Goal: Task Accomplishment & Management: Use online tool/utility

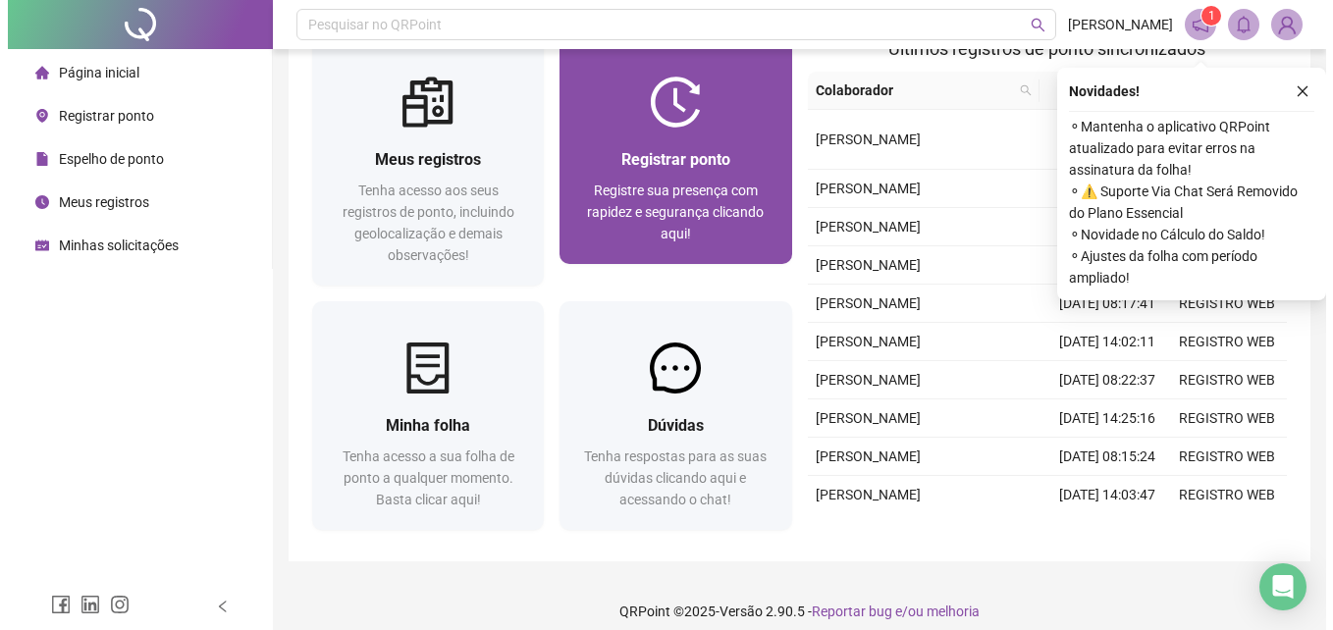
scroll to position [69, 0]
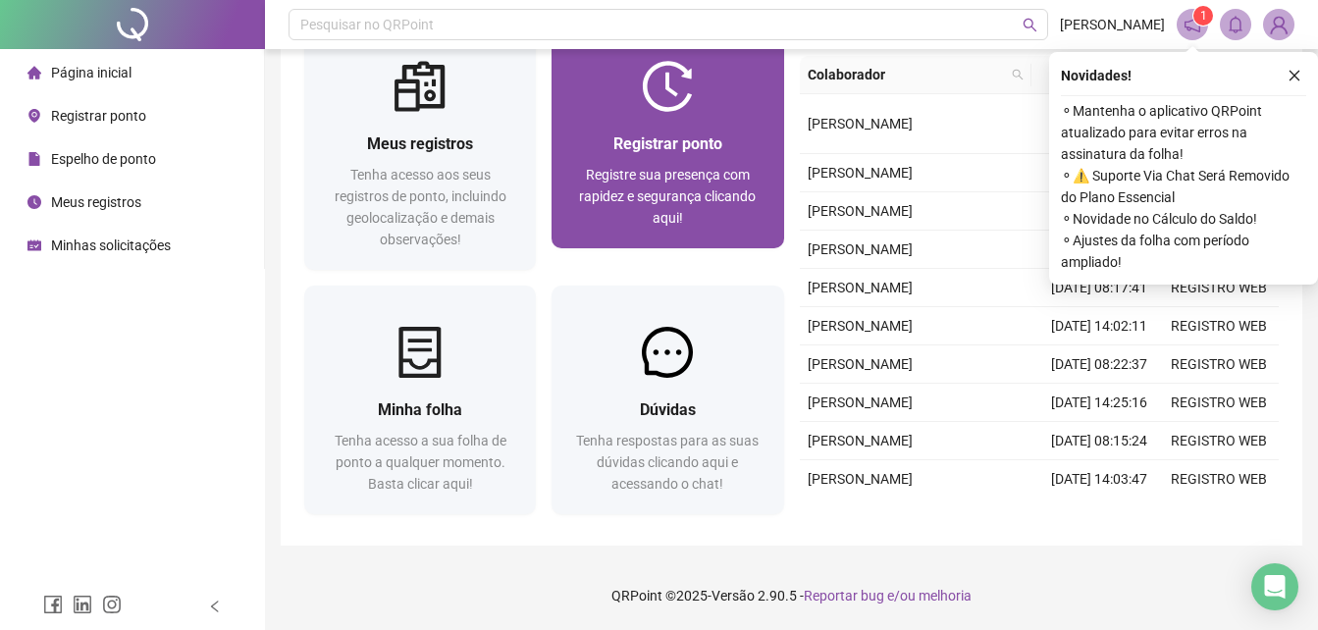
click at [696, 135] on span "Registrar ponto" at bounding box center [668, 143] width 109 height 19
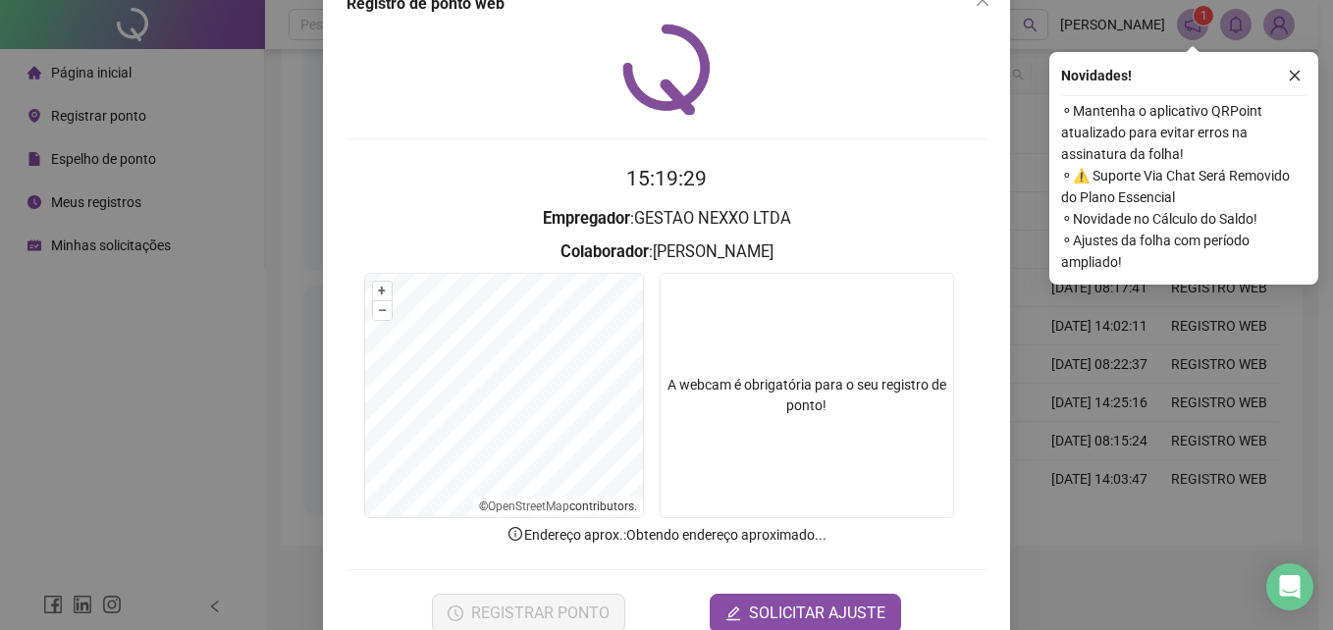
scroll to position [93, 0]
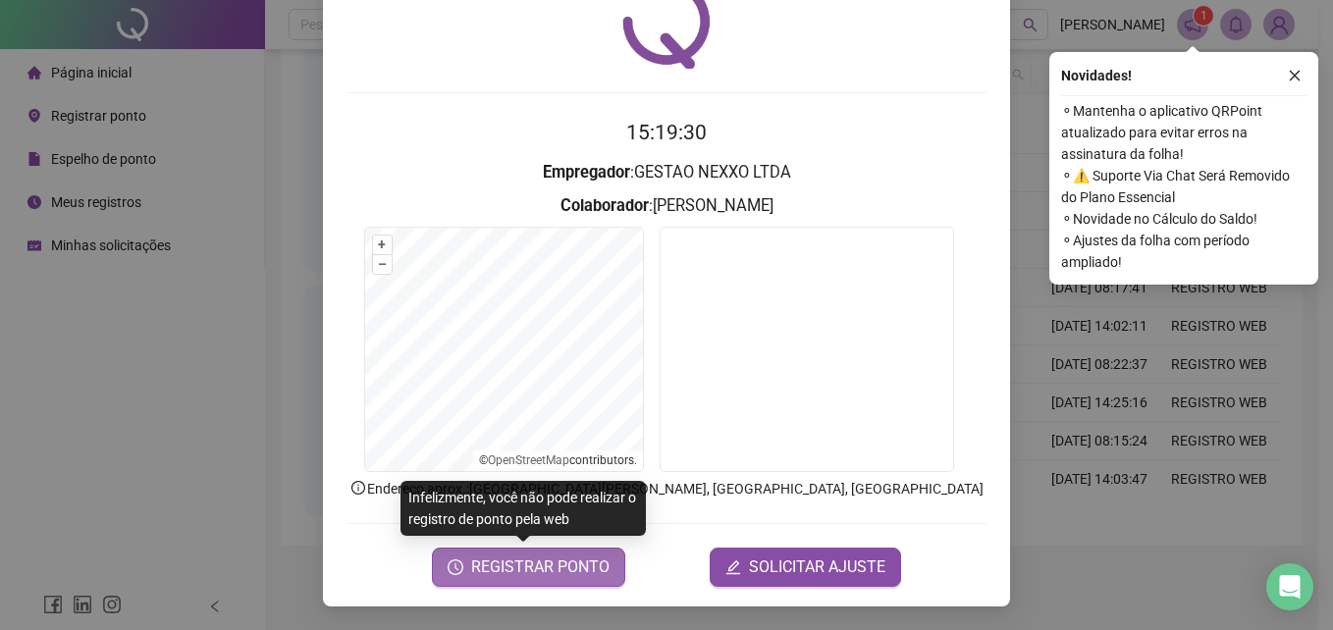
click at [549, 564] on span "REGISTRAR PONTO" at bounding box center [540, 568] width 138 height 24
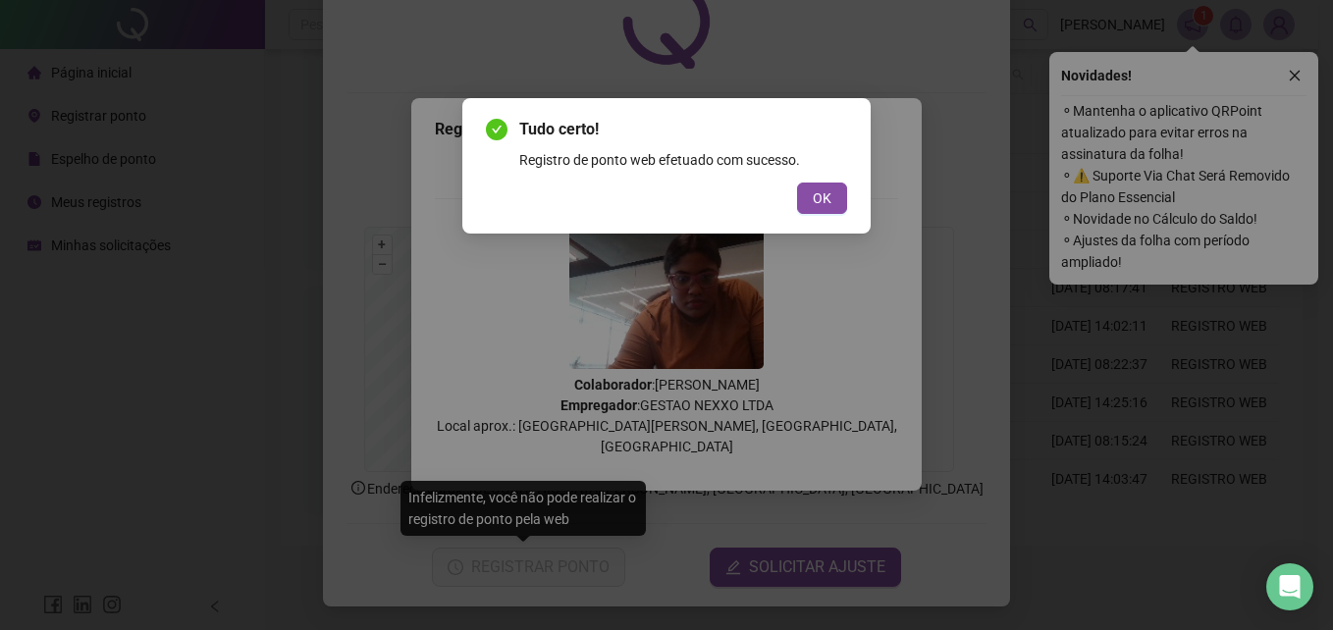
click at [832, 230] on div "Tudo certo! Registro de ponto web efetuado com sucesso. OK" at bounding box center [666, 165] width 408 height 135
click at [833, 203] on button "OK" at bounding box center [822, 198] width 50 height 31
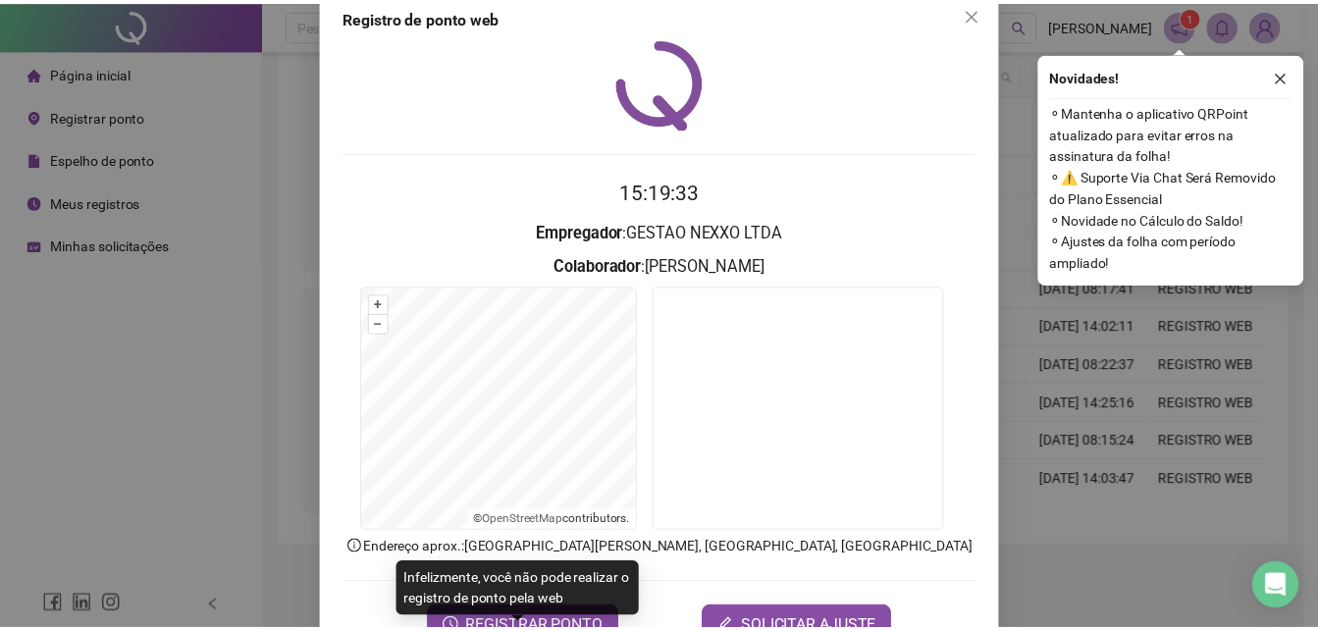
scroll to position [0, 0]
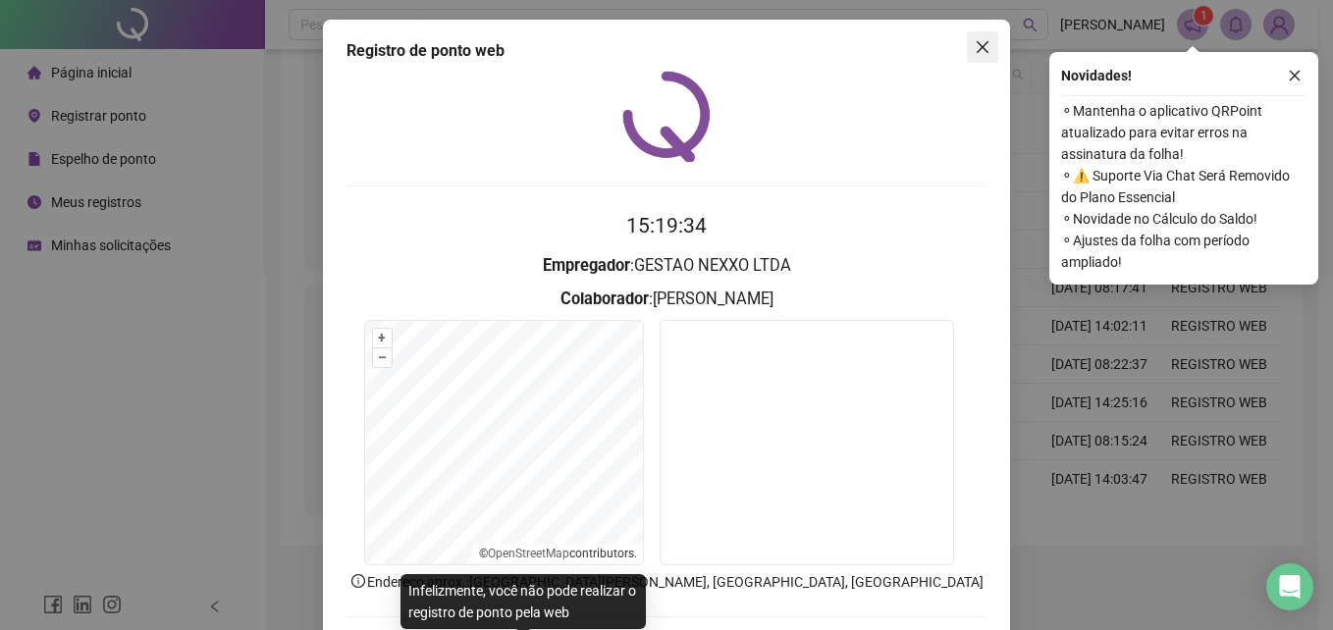
click at [977, 42] on icon "close" at bounding box center [983, 47] width 12 height 12
